Goal: Task Accomplishment & Management: Complete application form

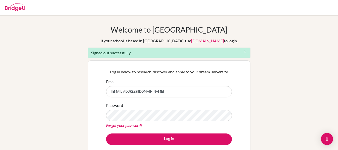
type input "refo1618@hotmail.com"
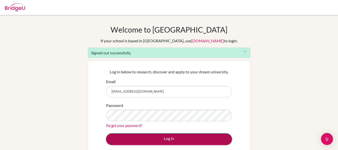
click at [165, 141] on button "Log in" at bounding box center [169, 140] width 126 height 12
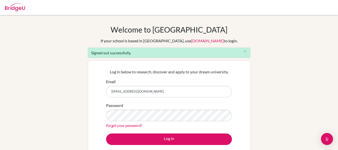
type input "[EMAIL_ADDRESS][DOMAIN_NAME]"
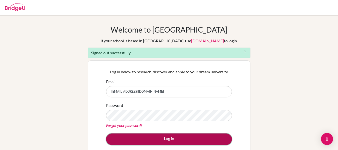
click at [174, 138] on button "Log in" at bounding box center [169, 140] width 126 height 12
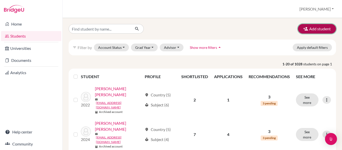
click at [311, 30] on button "Add student" at bounding box center [317, 29] width 38 height 10
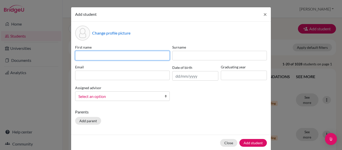
click at [136, 59] on input at bounding box center [122, 56] width 95 height 10
type input "Viviana"
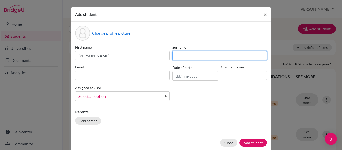
click at [182, 59] on input at bounding box center [219, 56] width 95 height 10
type input "Garcia"
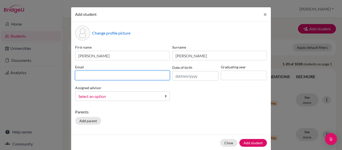
click at [150, 74] on input at bounding box center [122, 76] width 95 height 10
type input "viviana.garcia@happydaysfreedom.com"
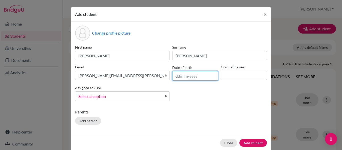
click at [179, 78] on input "text" at bounding box center [195, 76] width 46 height 10
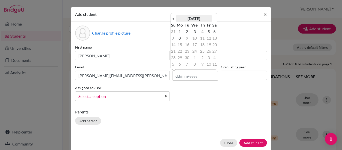
click at [186, 19] on th "September 2025" at bounding box center [194, 18] width 36 height 7
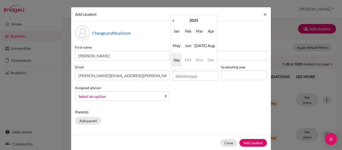
click at [189, 60] on span "Oct" at bounding box center [188, 60] width 11 height 14
click at [173, 23] on th "«" at bounding box center [173, 20] width 5 height 7
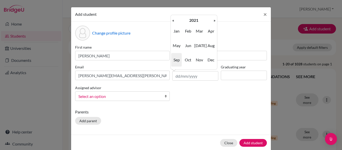
click at [173, 23] on th "«" at bounding box center [173, 20] width 5 height 7
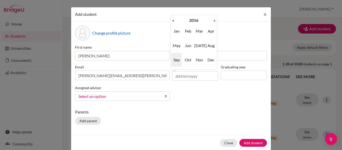
click at [173, 23] on th "«" at bounding box center [173, 20] width 5 height 7
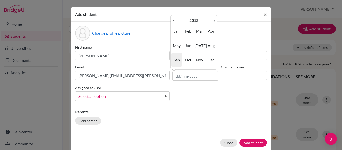
click at [173, 23] on th "«" at bounding box center [173, 20] width 5 height 7
click at [213, 20] on th "»" at bounding box center [214, 20] width 5 height 7
click at [189, 58] on span "Oct" at bounding box center [188, 60] width 11 height 14
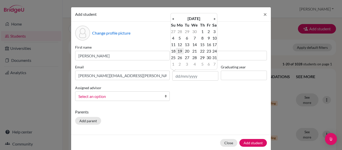
click at [179, 50] on td "19" at bounding box center [180, 51] width 8 height 7
type input "19/10/2009"
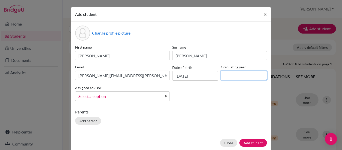
click at [233, 75] on input at bounding box center [244, 76] width 46 height 10
type input "2027"
click at [225, 88] on div "First name Viviana Surname Garcia Email viviana.garcia@happydaysfreedom.com Dat…" at bounding box center [171, 75] width 194 height 60
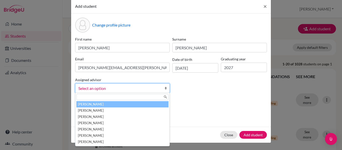
click at [165, 87] on b at bounding box center [167, 88] width 5 height 9
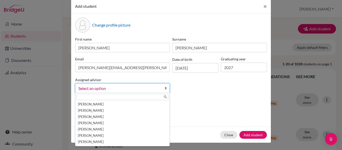
click at [202, 101] on p "Parents" at bounding box center [171, 104] width 192 height 6
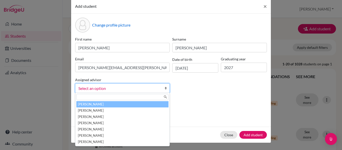
click at [158, 88] on span "Select an option" at bounding box center [119, 88] width 82 height 7
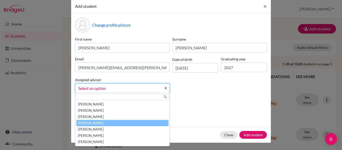
click at [98, 123] on li "Fernandez, Rene" at bounding box center [122, 123] width 92 height 6
click at [162, 89] on link "Fernandez, Rene" at bounding box center [122, 88] width 95 height 10
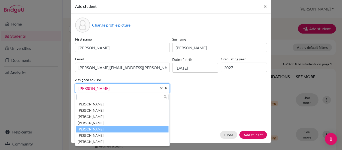
click at [115, 131] on li "Fernandez, Rene" at bounding box center [122, 129] width 92 height 6
click at [165, 88] on b at bounding box center [167, 88] width 5 height 9
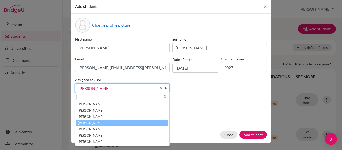
click at [93, 123] on li "Fernandez, Rene" at bounding box center [122, 123] width 92 height 6
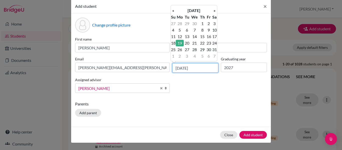
drag, startPoint x: 202, startPoint y: 68, endPoint x: 160, endPoint y: 70, distance: 42.1
click at [160, 70] on div "First name Viviana Surname Garcia Email viviana.garcia@happydaysfreedom.com Dat…" at bounding box center [171, 67] width 194 height 60
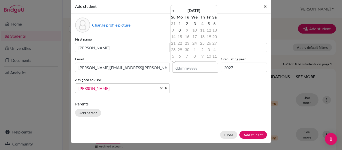
click at [264, 6] on span "×" at bounding box center [266, 6] width 4 height 7
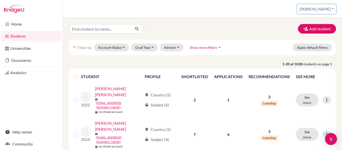
click at [327, 8] on button "Rene" at bounding box center [316, 9] width 39 height 10
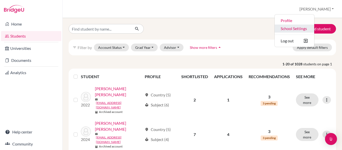
click at [314, 28] on link "School Settings" at bounding box center [295, 29] width 40 height 8
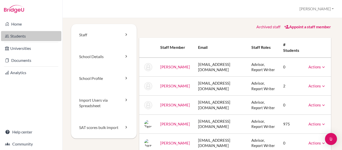
click at [32, 33] on link "Students" at bounding box center [31, 36] width 60 height 10
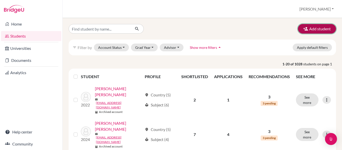
click at [303, 27] on icon "button" at bounding box center [305, 28] width 5 height 5
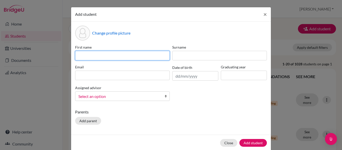
click at [119, 58] on input at bounding box center [122, 56] width 95 height 10
type input "Viviana"
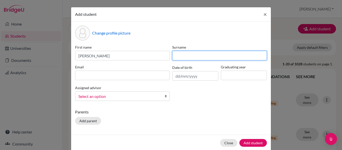
click at [190, 57] on input at bounding box center [219, 56] width 95 height 10
type input "Garcia"
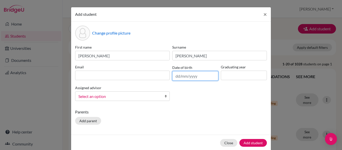
click at [193, 75] on input "text" at bounding box center [195, 76] width 46 height 10
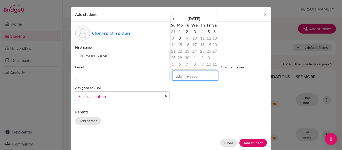
paste input "19/10/2009"
type input "19/10/2009"
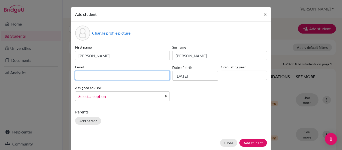
click at [151, 75] on input at bounding box center [122, 76] width 95 height 10
type input "viviana.garcia@happydaysfreedom.com"
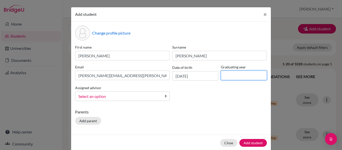
click at [229, 78] on input at bounding box center [244, 76] width 46 height 10
type input "2027"
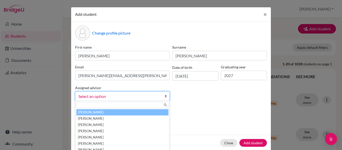
click at [150, 97] on span "Select an option" at bounding box center [119, 96] width 82 height 7
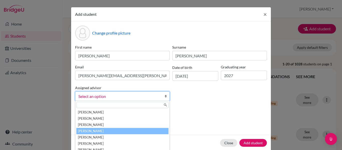
click at [117, 130] on li "Fernandez, Rene" at bounding box center [122, 131] width 92 height 6
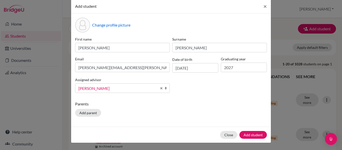
scroll to position [8, 0]
click at [248, 132] on button "Add student" at bounding box center [254, 135] width 28 height 8
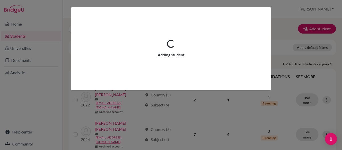
scroll to position [0, 0]
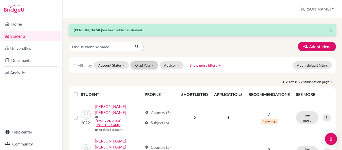
click at [156, 67] on button "Grad Year" at bounding box center [144, 65] width 27 height 8
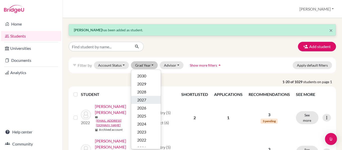
click at [143, 99] on span "2027" at bounding box center [141, 100] width 9 height 6
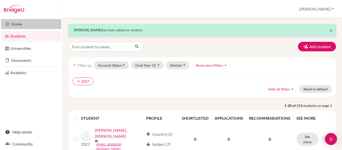
click at [34, 25] on link "Home" at bounding box center [31, 24] width 60 height 10
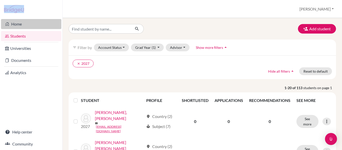
drag, startPoint x: 39, startPoint y: 17, endPoint x: 39, endPoint y: 22, distance: 5.0
click at [39, 22] on div "Home Students Universities Documents Analytics Help center Community" at bounding box center [31, 75] width 62 height 150
click at [39, 22] on link "Home" at bounding box center [31, 24] width 60 height 10
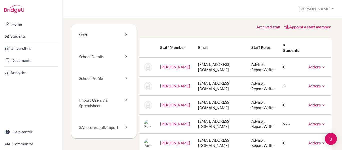
click at [265, 28] on link "Archived staff" at bounding box center [269, 26] width 24 height 5
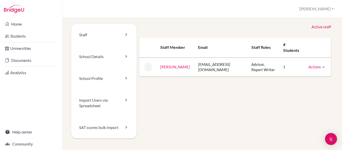
click at [172, 66] on link "[PERSON_NAME]" at bounding box center [175, 67] width 30 height 5
